Goal: Information Seeking & Learning: Learn about a topic

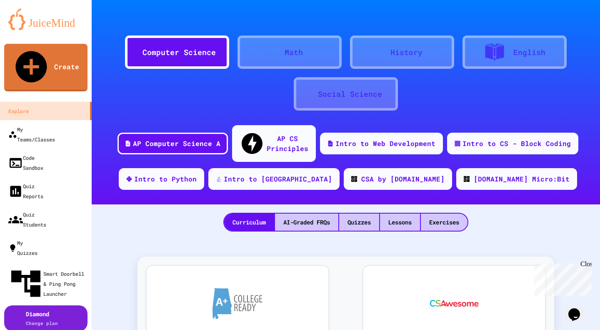
click at [42, 120] on link "My Teams/Classes" at bounding box center [46, 134] width 92 height 28
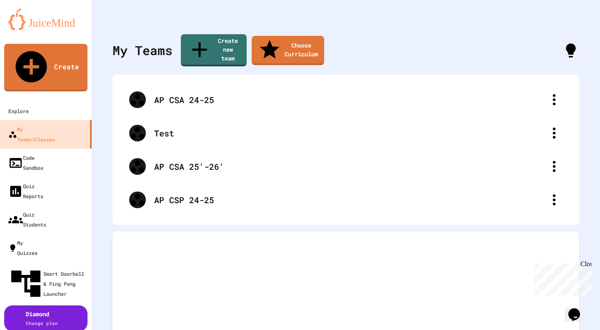
click at [29, 106] on div "Explore" at bounding box center [18, 111] width 20 height 10
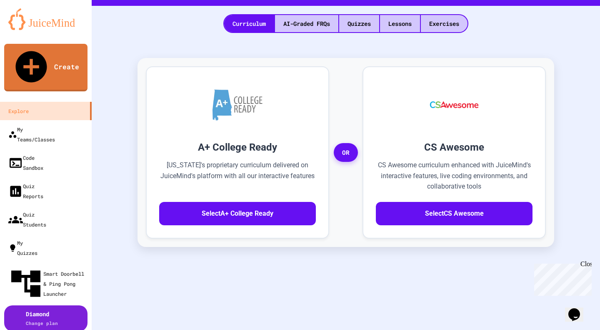
scroll to position [196, 0]
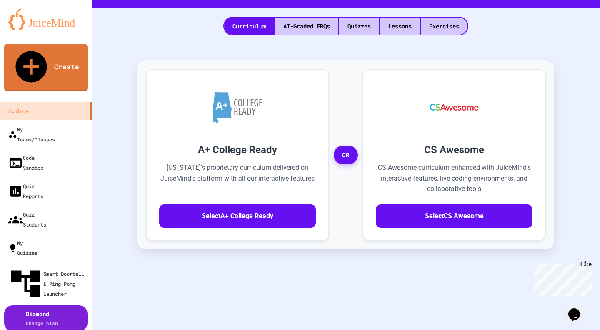
click at [451, 204] on button "Select CS Awesome" at bounding box center [454, 215] width 157 height 23
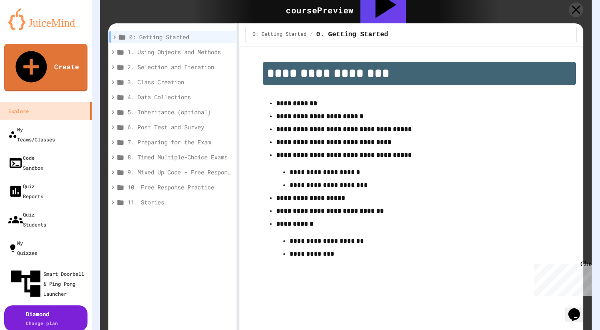
scroll to position [280, 0]
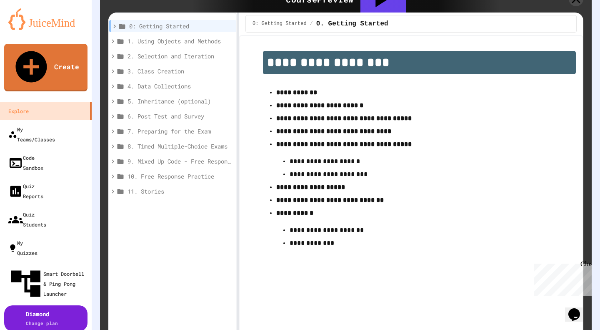
click at [114, 22] on icon at bounding box center [114, 25] width 7 height 7
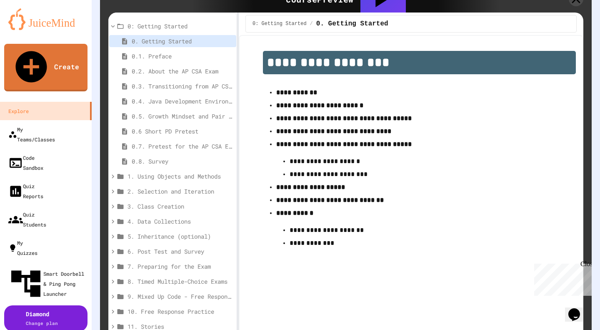
click at [181, 127] on span "0.6 Short PD Pretest" at bounding box center [182, 131] width 101 height 9
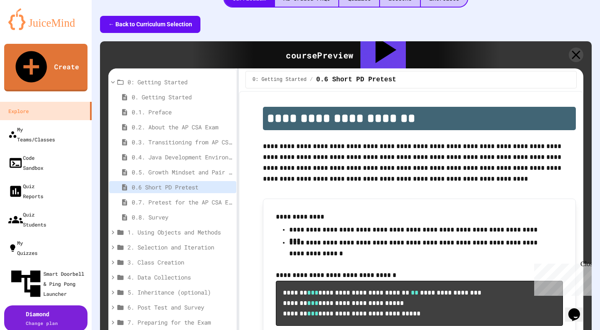
scroll to position [225, 0]
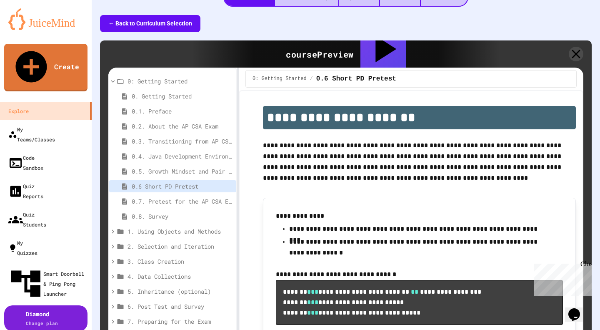
click at [192, 197] on span "0.7. Pretest for the AP CSA Exam" at bounding box center [182, 201] width 101 height 9
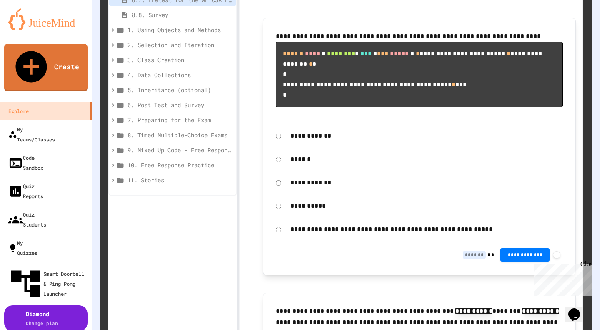
scroll to position [404, 0]
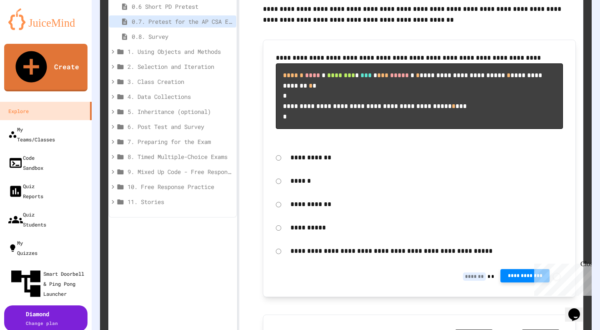
click at [500, 269] on button "**********" at bounding box center [524, 275] width 49 height 13
type input "*"
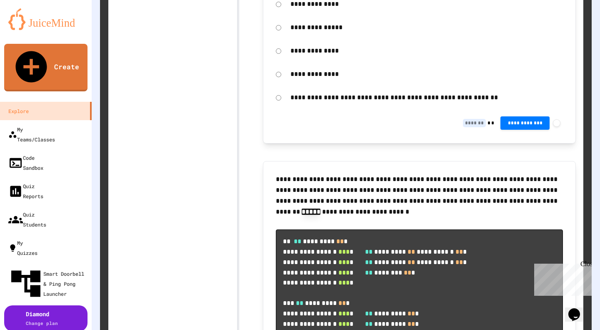
scroll to position [1360, 0]
